Goal: Task Accomplishment & Management: Use online tool/utility

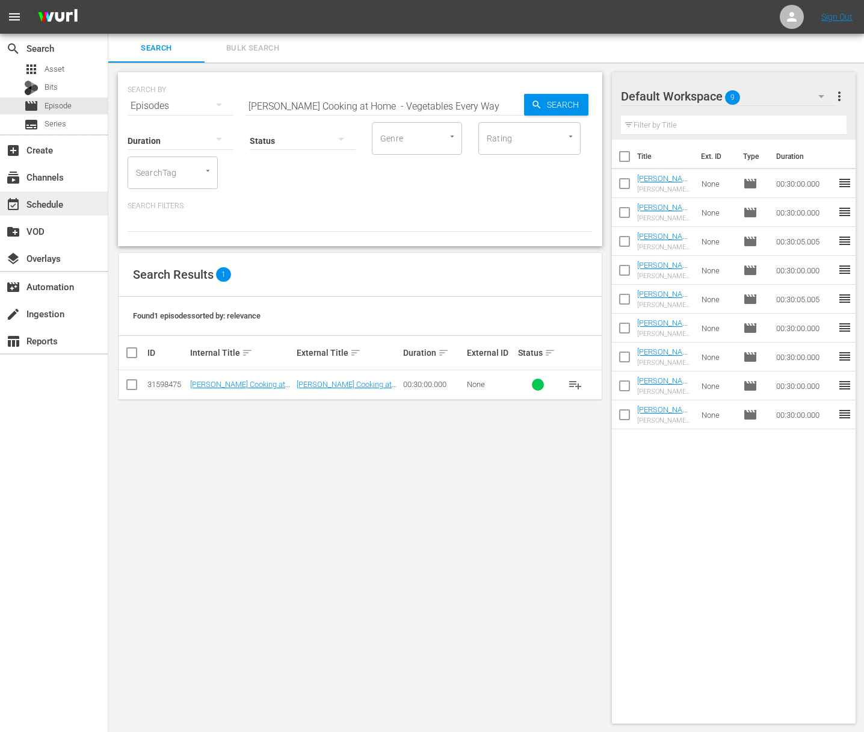
click at [64, 206] on div "event_available Schedule" at bounding box center [33, 202] width 67 height 11
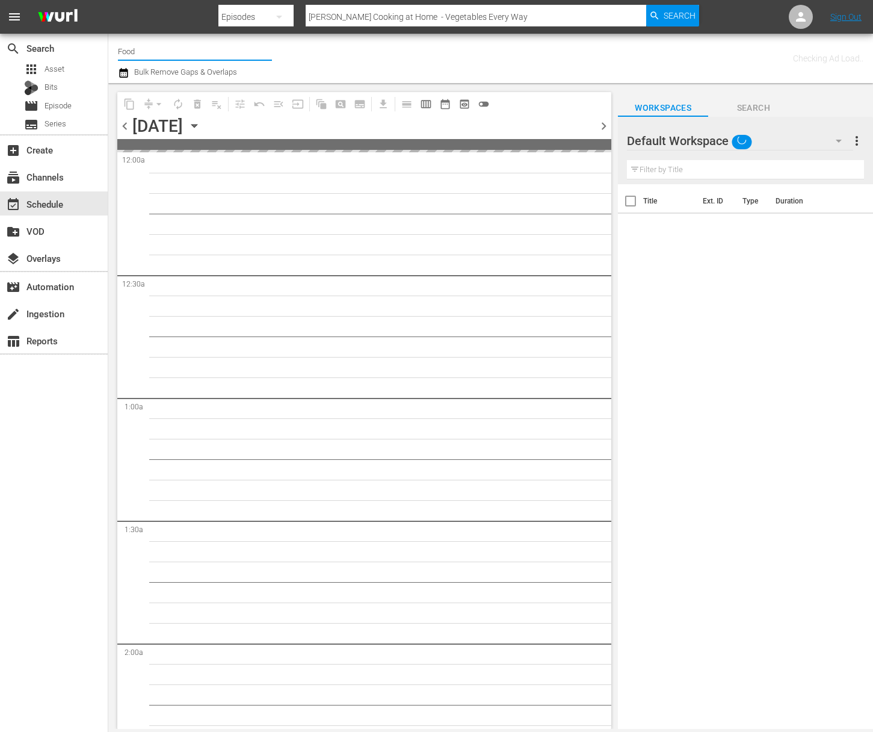
click at [144, 52] on input "Food" at bounding box center [195, 51] width 154 height 29
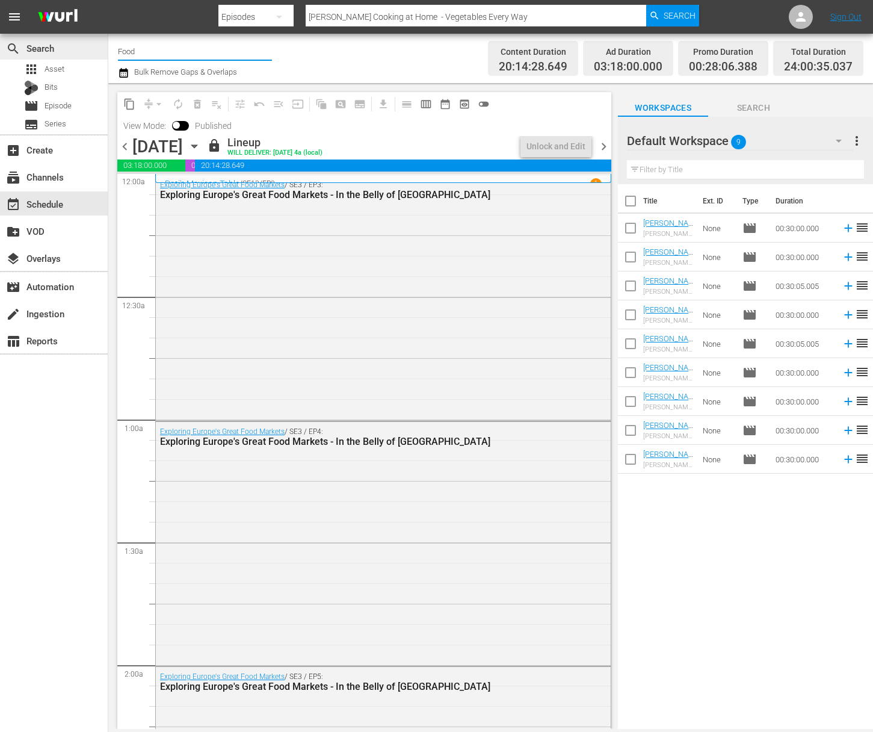
drag, startPoint x: 149, startPoint y: 53, endPoint x: 91, endPoint y: 49, distance: 57.9
click at [108, 0] on div "search Search apps Asset Bits movie Episode subtitles Series add_box Create sub…" at bounding box center [490, 0] width 765 height 0
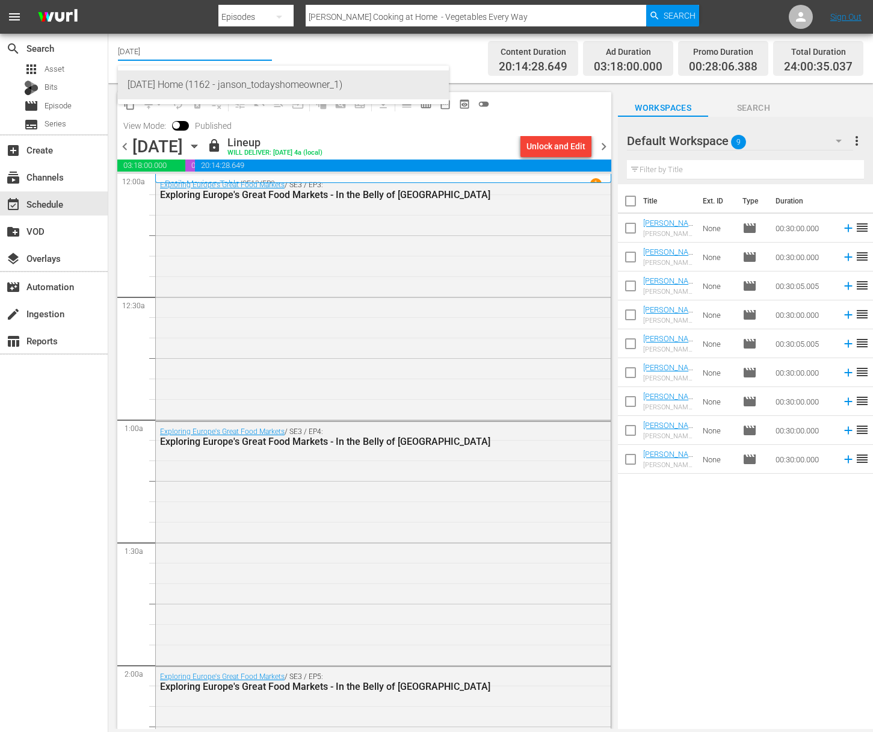
click at [199, 76] on div "[DATE] Home (1162 - janson_todayshomeowner_1)" at bounding box center [284, 84] width 312 height 29
type input "[DATE] Home (1162 - janson_todayshomeowner_1)"
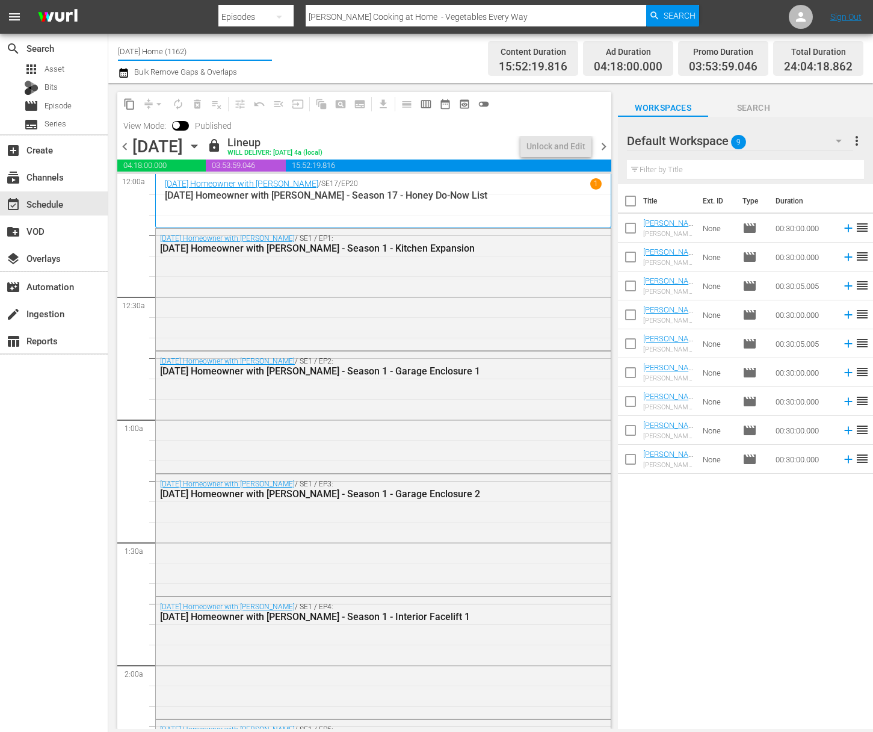
drag, startPoint x: 202, startPoint y: 54, endPoint x: 131, endPoint y: 24, distance: 77.5
click at [131, 24] on div "menu Search By Episodes Search ID, Title, Description, Keywords, or Category [P…" at bounding box center [436, 364] width 873 height 729
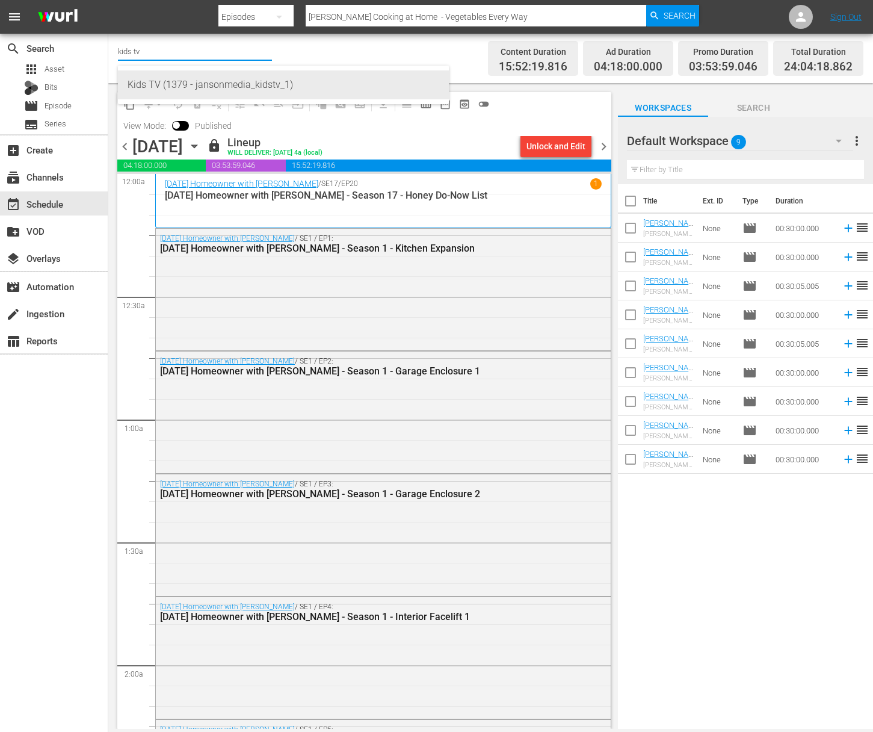
click at [161, 88] on div "Kids TV (1379 - jansonmedia_kidstv_1)" at bounding box center [284, 84] width 312 height 29
type input "Kids TV (1379 - jansonmedia_kidstv_1)"
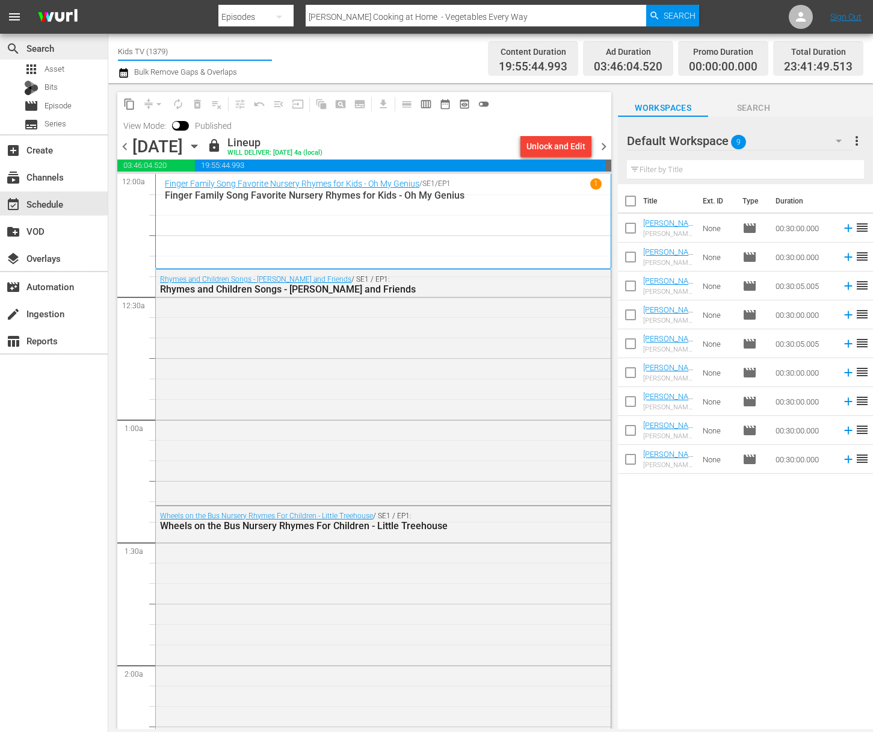
drag, startPoint x: 171, startPoint y: 51, endPoint x: 97, endPoint y: 44, distance: 74.4
click at [108, 0] on div "search Search apps Asset Bits movie Episode subtitles Series add_box Create sub…" at bounding box center [490, 0] width 765 height 0
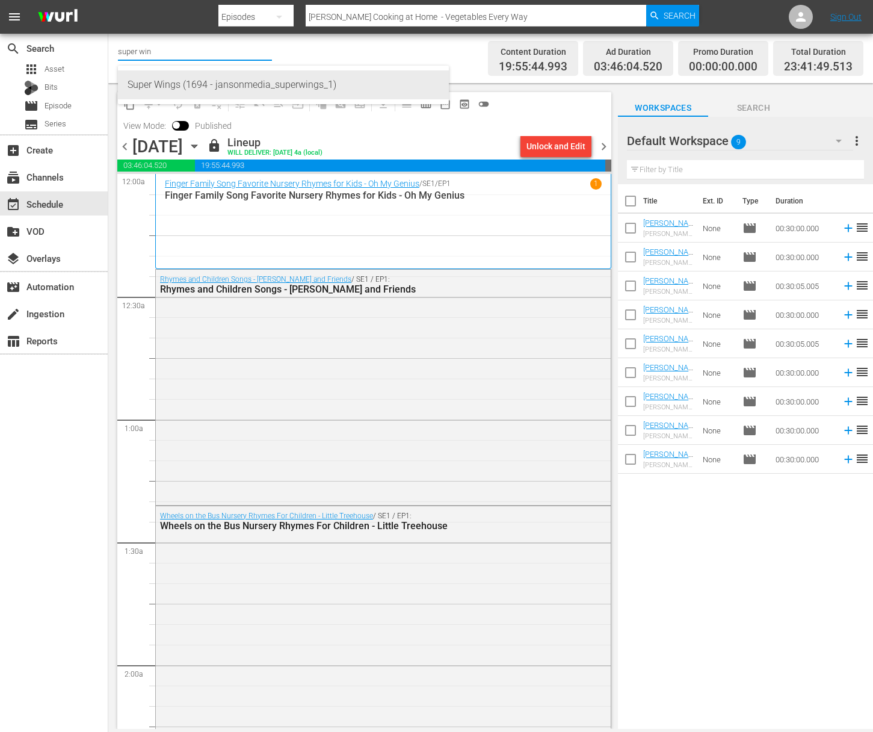
click at [153, 81] on div "Super Wings (1694 - jansonmedia_superwings_1)" at bounding box center [284, 84] width 312 height 29
type input "Super Wings (1694 - jansonmedia_superwings_1)"
